Goal: Book appointment/travel/reservation

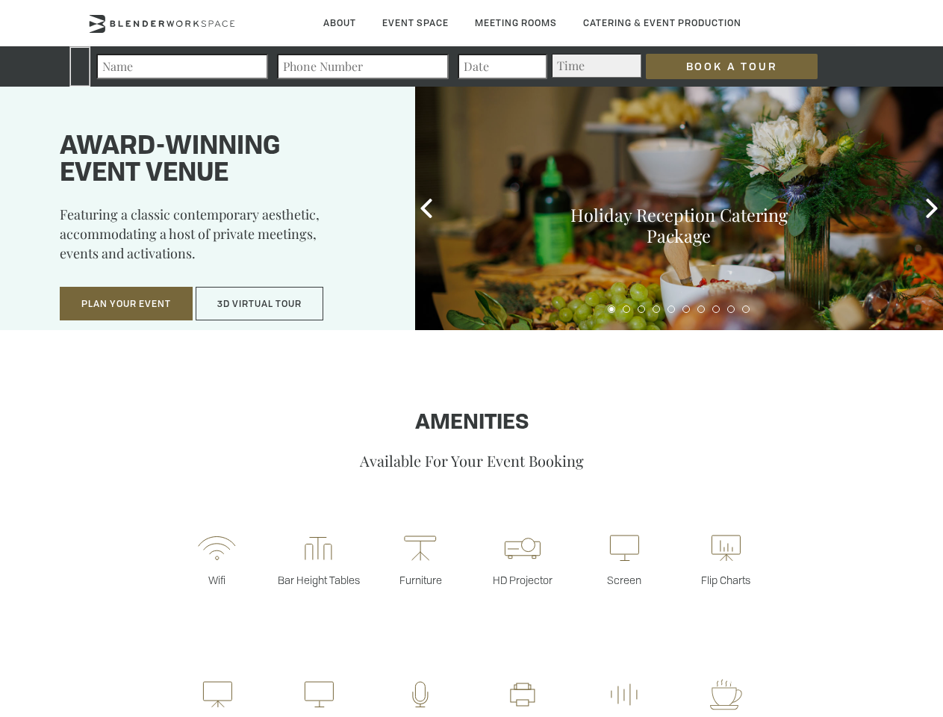
click at [720, 66] on input "Book a Tour" at bounding box center [732, 66] width 172 height 25
click at [126, 304] on button "Plan Your Event" at bounding box center [126, 304] width 133 height 34
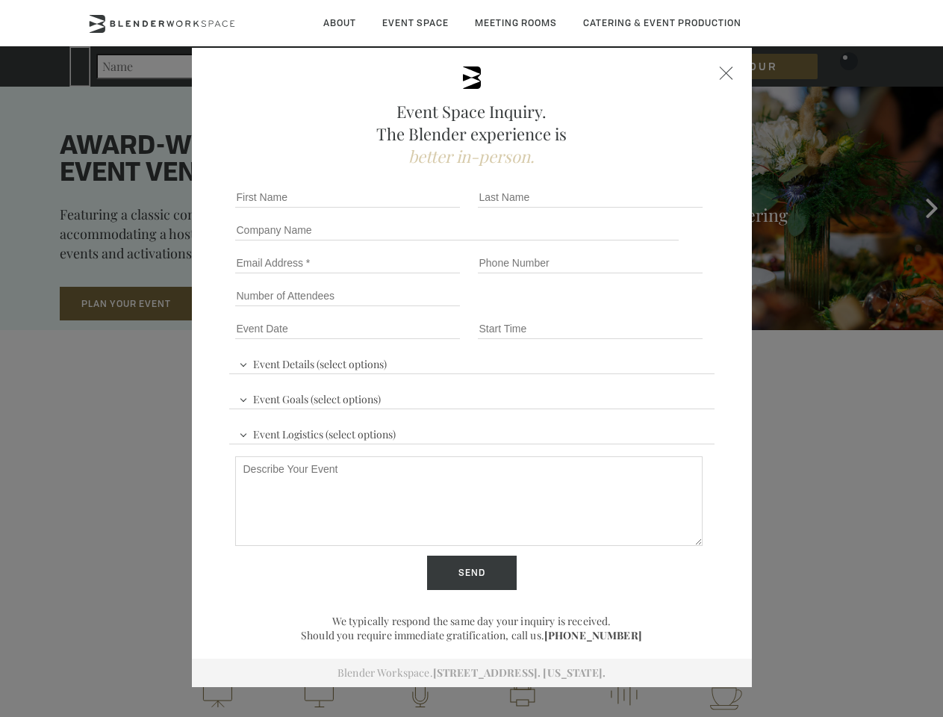
click at [260, 304] on button "3D Virtual Tour" at bounding box center [260, 304] width 128 height 34
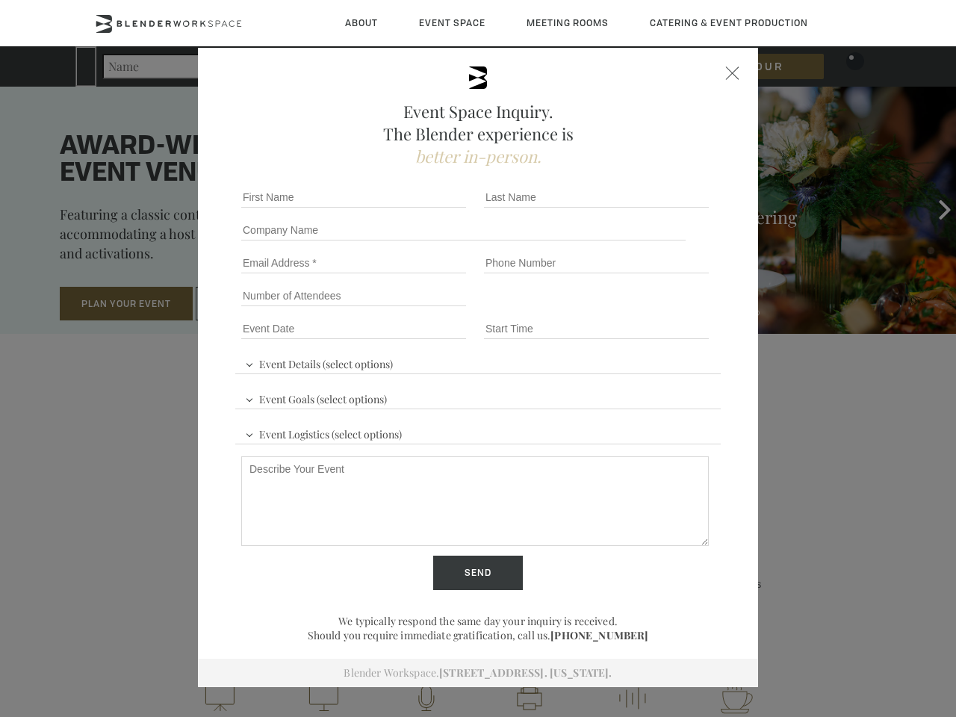
click at [427, 208] on div "First name *" at bounding box center [356, 197] width 243 height 33
click at [932, 208] on div "Event Space Inquiry. The Blender experience is better in-person. Event Details …" at bounding box center [478, 358] width 956 height 717
click at [612, 309] on fieldset "Number of Attendees Budget Range" at bounding box center [478, 295] width 486 height 33
click at [627, 309] on fieldset "Number of Attendees Budget Range" at bounding box center [478, 295] width 486 height 33
click at [642, 309] on fieldset "Number of Attendees Budget Range" at bounding box center [478, 295] width 486 height 33
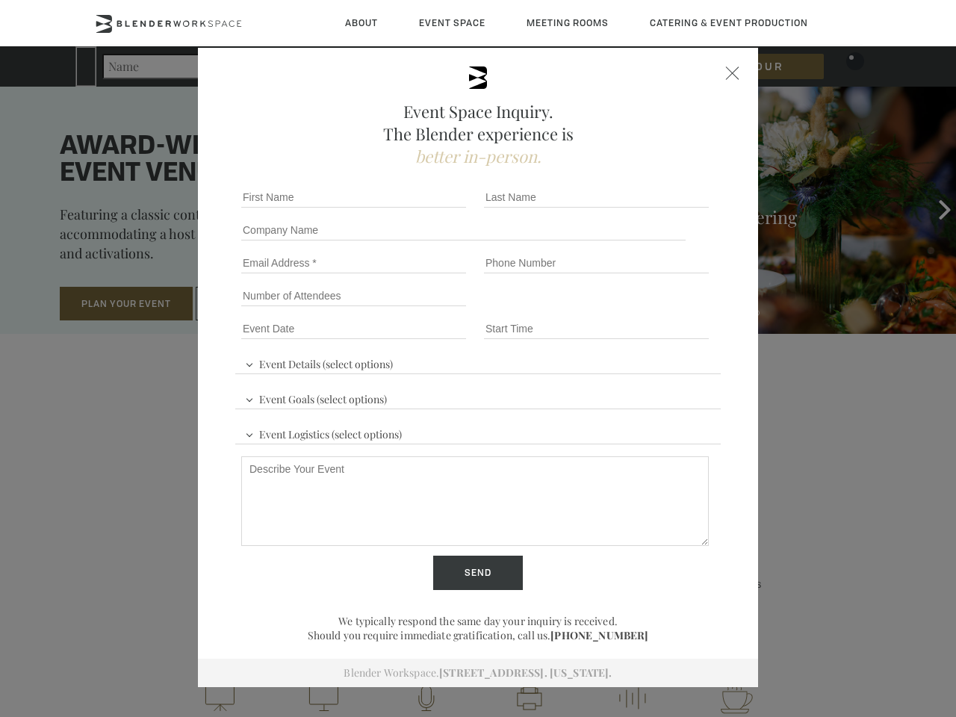
click at [657, 309] on fieldset "Number of Attendees Budget Range" at bounding box center [478, 295] width 486 height 33
click at [672, 309] on fieldset "Number of Attendees Budget Range" at bounding box center [478, 295] width 486 height 33
